Goal: Task Accomplishment & Management: Complete application form

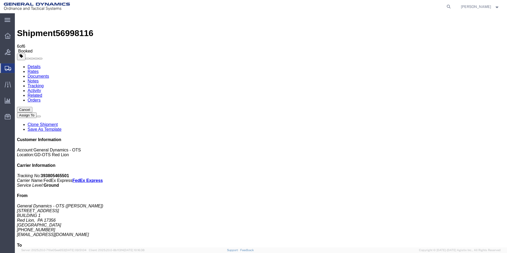
click at [0, 0] on span "Create Shipment" at bounding box center [0, 0] width 0 height 0
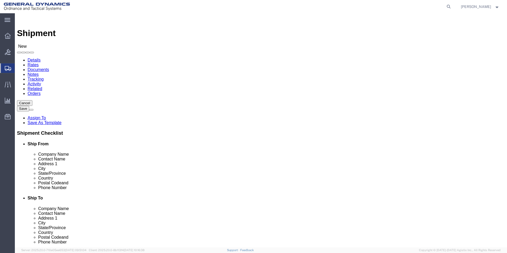
scroll to position [1, 0]
select select "310"
select select "PA"
click input "text"
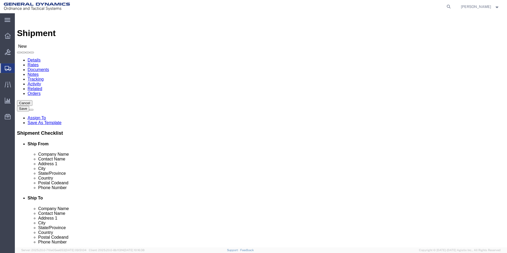
type input "SUBC"
click p "- SUBCOM - ([PERSON_NAME]) [STREET_ADDRESS][PERSON_NAME]"
select select "NH"
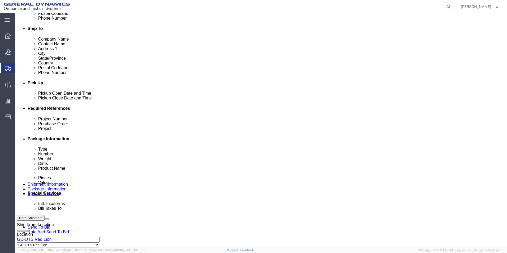
scroll to position [212, 0]
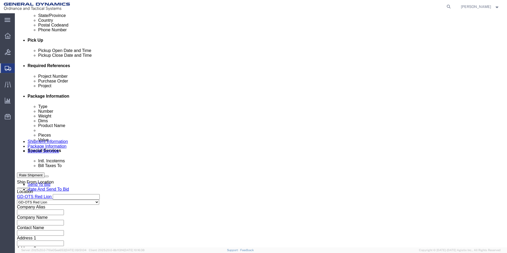
type input "SUBCOM"
click input "text"
drag, startPoint x: 90, startPoint y: 115, endPoint x: 66, endPoint y: 113, distance: 24.5
click div "Project Number 64611-900"
type input "64611-900"
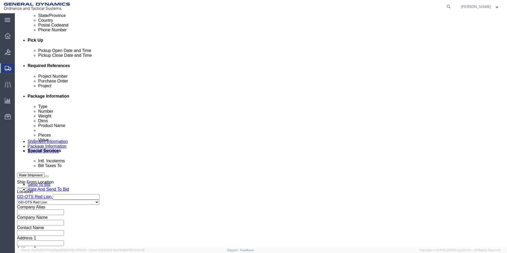
click input "text"
paste input "64611-900"
type input "64611-900"
click input "text"
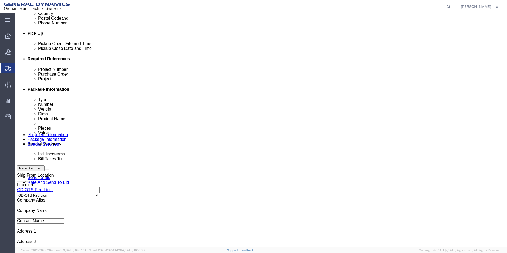
scroll to position [221, 0]
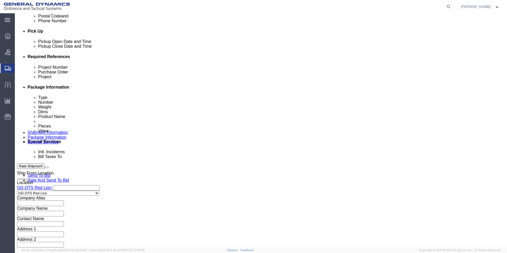
type input "109631"
click button "Continue"
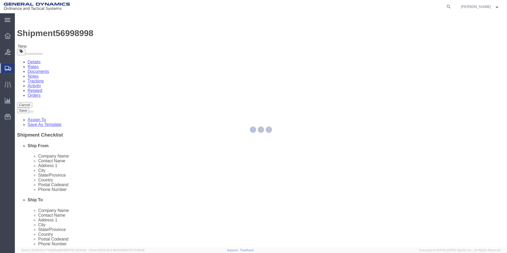
select select "CBOX"
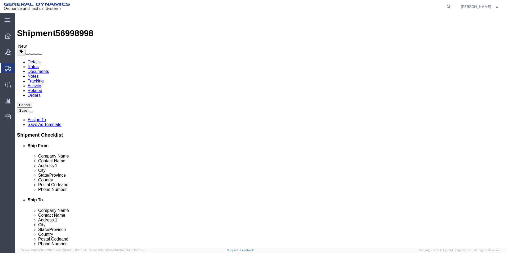
click input "text"
type input "12"
click input "text"
type input "12"
click input "text"
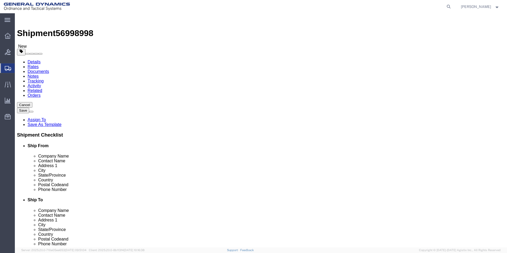
type input "12"
drag, startPoint x: 75, startPoint y: 122, endPoint x: 61, endPoint y: 124, distance: 14.0
click div "Weight 0.00 Select kgs lbs Ship. t°"
type input "16.00"
click div "Shipment 56998998 New Details Rates Documents Notes Tracking Activity Related O…"
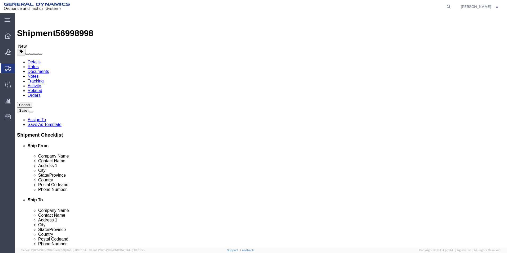
click link "Add Content"
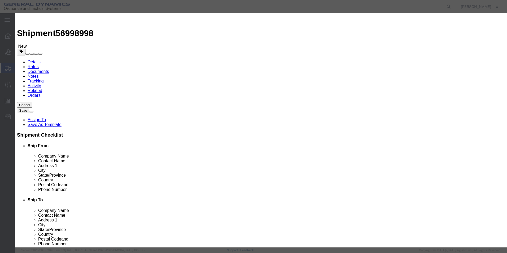
click input "text"
type input "TRAY, AQ BRANCH INPUTS"
drag, startPoint x: 169, startPoint y: 51, endPoint x: 119, endPoint y: 47, distance: 50.3
click div "Pieces 0 Select Bag Barrels 100Board Feet Bottle Box Blister Pack Carats Can Ca…"
type input "2"
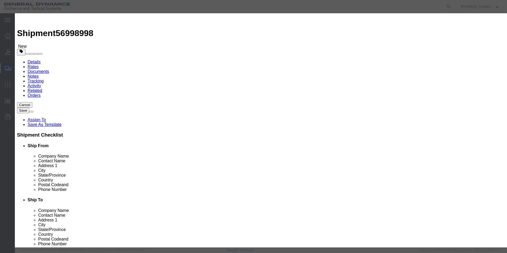
drag, startPoint x: 185, startPoint y: 24, endPoint x: 184, endPoint y: 42, distance: 17.8
click div "Commodity library Product Name TRAY, AQ BRANCH INPUTS TRAY Pieces 2 Select Bag …"
click input "text"
drag, startPoint x: 156, startPoint y: 60, endPoint x: 139, endPoint y: 57, distance: 17.2
click div "Product Name TRAY, AQ BRANCH INPUTS TRAY Pieces 2 Select Bag Barrels 100Board F…"
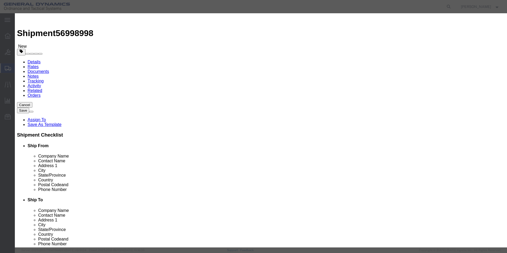
type input "100"
drag, startPoint x: 266, startPoint y: 27, endPoint x: 279, endPoint y: 97, distance: 71.2
click div "Commodity library"
click button "Save & Close"
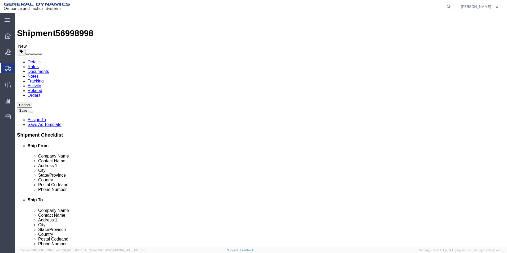
click span "button"
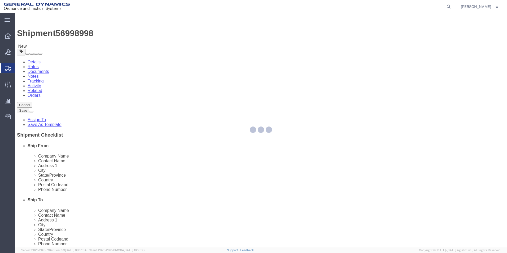
select select "CBOX"
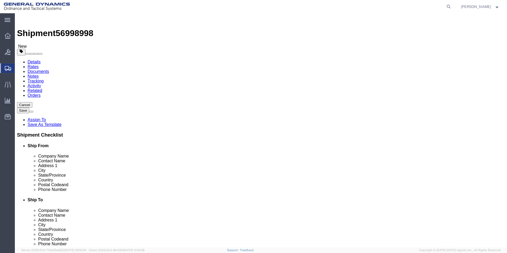
click span "button"
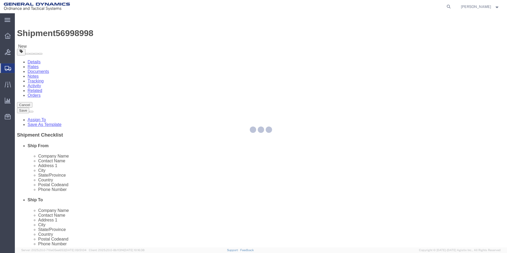
select select "CBOX"
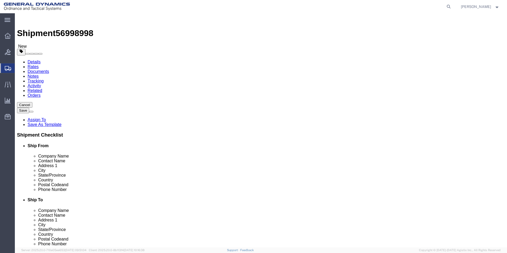
click span "button"
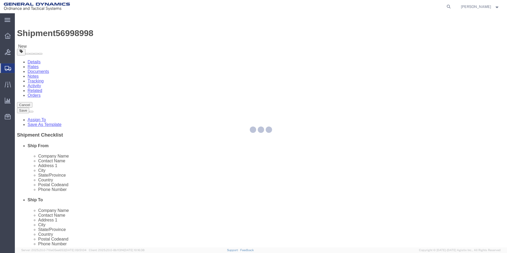
select select "CBOX"
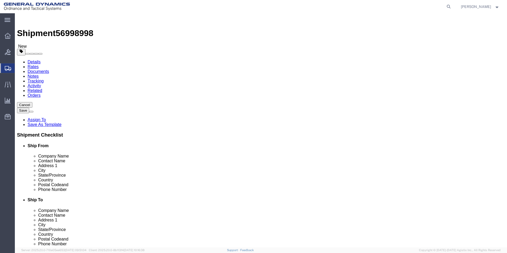
click span "button"
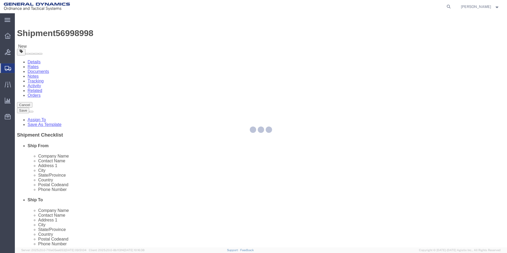
select select "CBOX"
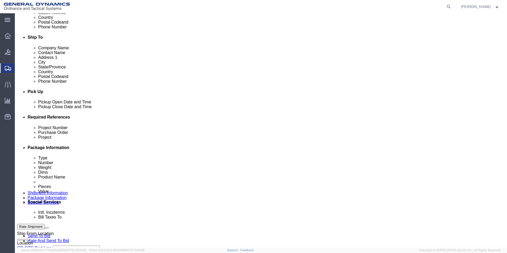
scroll to position [212, 0]
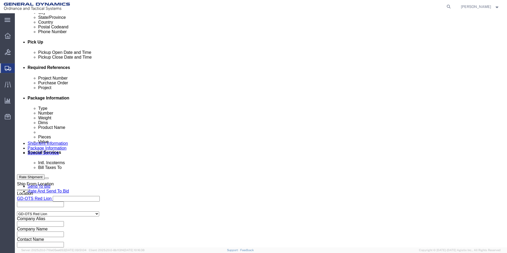
click div "1 x Cardboard Box(es) Package Type Select Bale(s) Basket(s) Bolt(s) Bottle(s) B…"
click dd "100.00 USD"
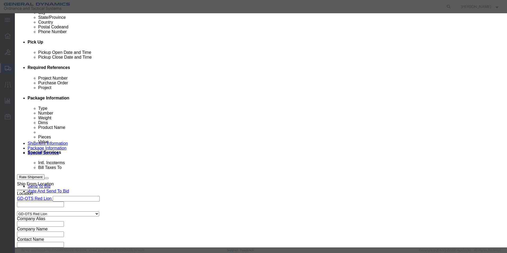
drag, startPoint x: 172, startPoint y: 51, endPoint x: 127, endPoint y: 47, distance: 44.8
click div "Pieces 2.00 Select Bag Barrels 100Board Feet Bottle Box Blister Pack Carats Can…"
type input "1"
drag, startPoint x: 236, startPoint y: 26, endPoint x: 193, endPoint y: 50, distance: 48.9
click div "Commodity library"
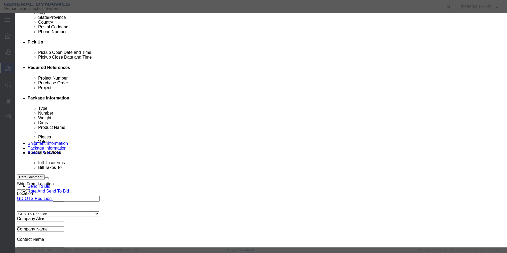
drag, startPoint x: 164, startPoint y: 60, endPoint x: 90, endPoint y: 60, distance: 73.5
click div "Edit content Commodity library Product Name TRAY, AQ BRANCH INPUTS Pieces 1 Sel…"
type input "100"
drag, startPoint x: 238, startPoint y: 28, endPoint x: 251, endPoint y: 38, distance: 16.6
click div "Commodity library"
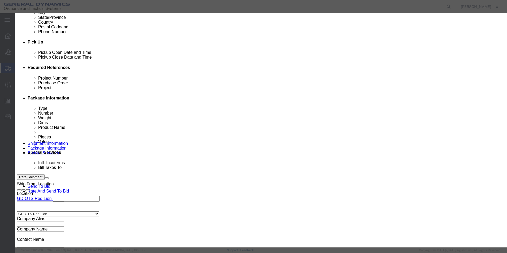
click button "Save & Close"
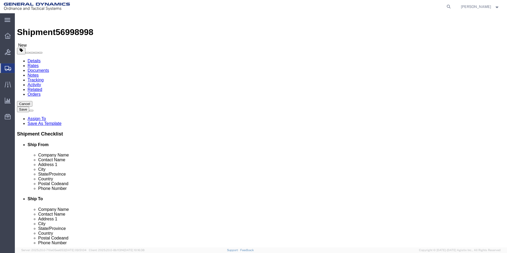
scroll to position [0, 0]
click icon
click input "text"
type input "[PERSON_NAME]"
click div "Ship From Location Location GD-OTS Red Lion My Profile Location GD-OTS [GEOGRAP…"
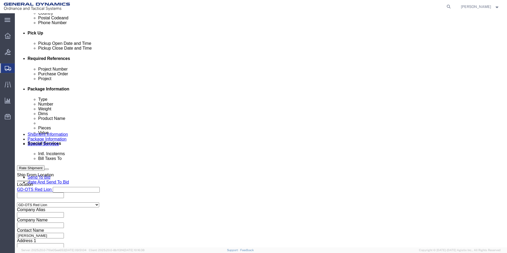
click button "Continue"
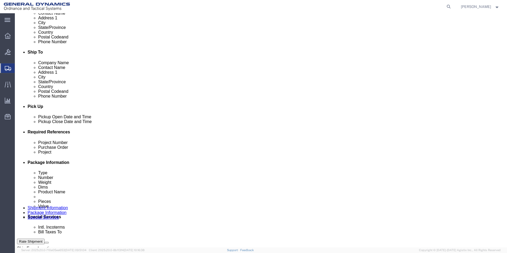
scroll to position [252, 0]
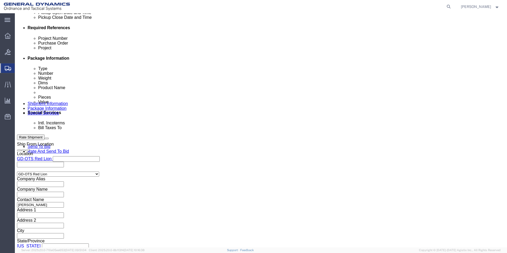
click button "Continue"
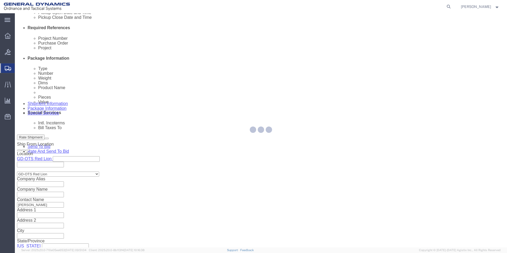
select select
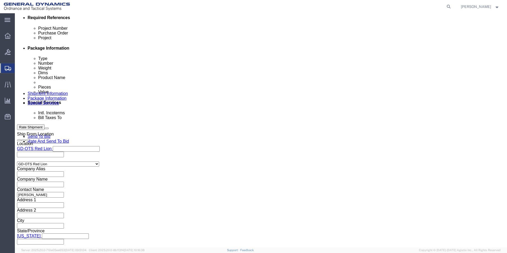
scroll to position [223, 0]
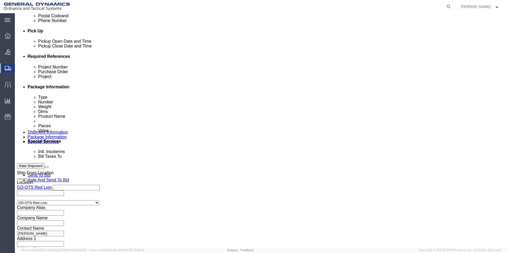
click select "Select Recipient Account Sender/Shipper Third Party Account"
select select "RCPN"
click select "Select Recipient Account Sender/Shipper Third Party Account"
type input "SUBCOM"
type input "[STREET_ADDRESS][PERSON_NAME]"
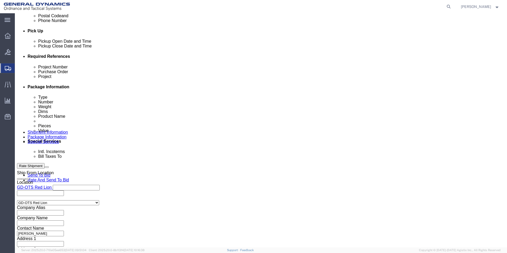
select select "US"
select select "NH"
type input "[PHONE_NUMBER]"
type input "[PERSON_NAME]"
type input "NEWINGTON"
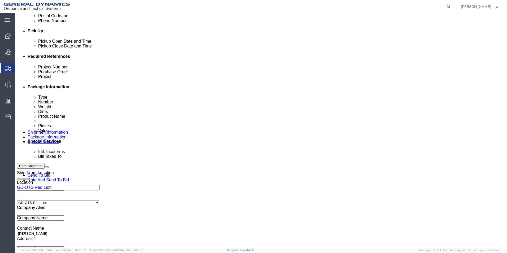
type input "03801"
drag, startPoint x: 185, startPoint y: 138, endPoint x: 174, endPoint y: 142, distance: 12.1
click select "Select DHL FedEx Express UPS"
select select "FedEx Express"
click select "Select DHL FedEx Express UPS"
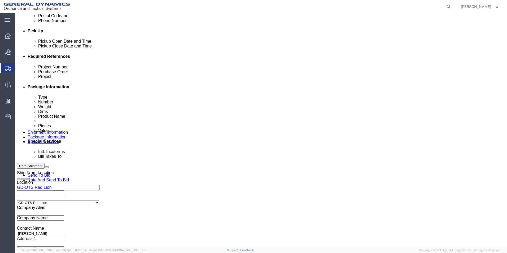
click input "text"
type input "003105903"
click div "Billing Location Select Select My Profile Location GD-OTS [GEOGRAPHIC_DATA] (Co…"
click button "Rate Shipment"
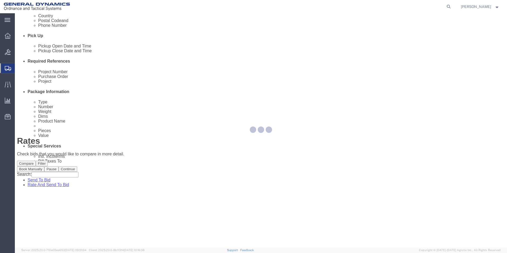
scroll to position [0, 0]
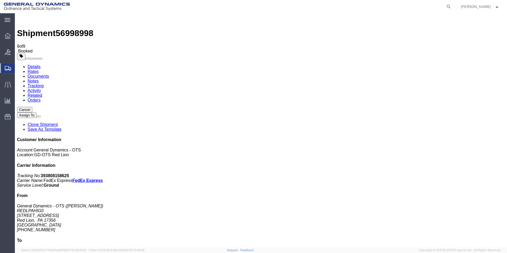
click at [0, 0] on span "Create Shipment" at bounding box center [0, 0] width 0 height 0
